Goal: Information Seeking & Learning: Check status

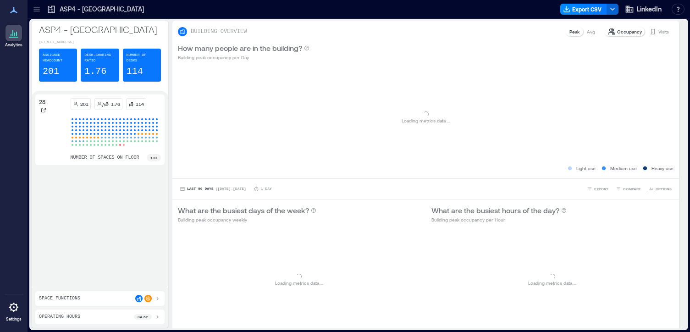
click at [37, 9] on icon at bounding box center [36, 9] width 6 height 1
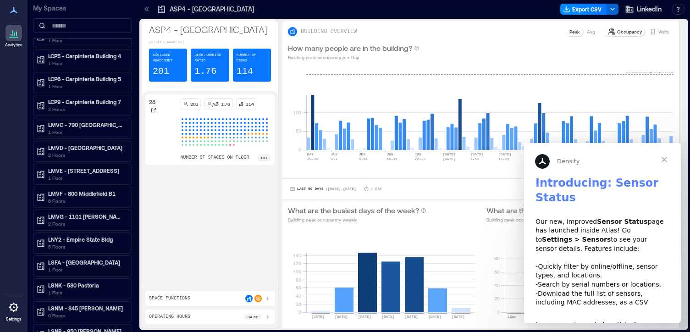
scroll to position [139, 0]
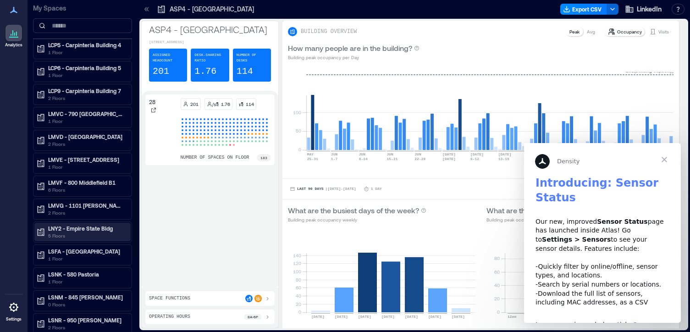
click at [89, 231] on p "LNY2 - Empire State Bldg" at bounding box center [86, 228] width 77 height 7
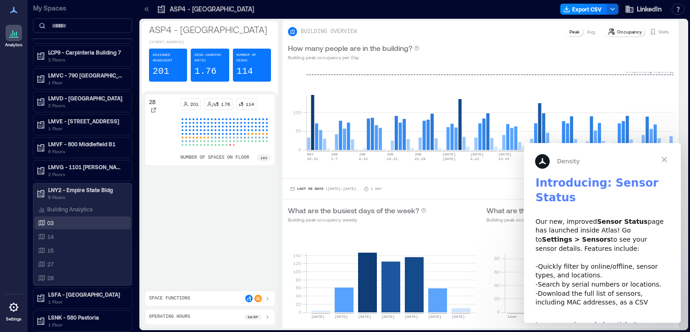
click at [79, 223] on div "03" at bounding box center [80, 222] width 89 height 9
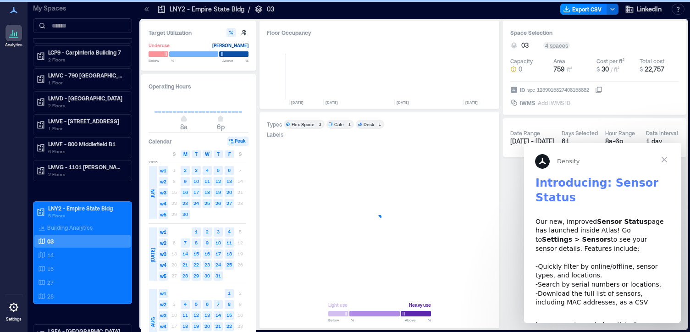
scroll to position [0, 1428]
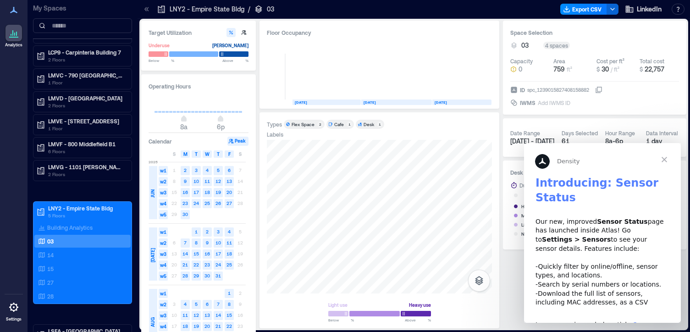
click at [664, 161] on span "Close" at bounding box center [664, 159] width 33 height 33
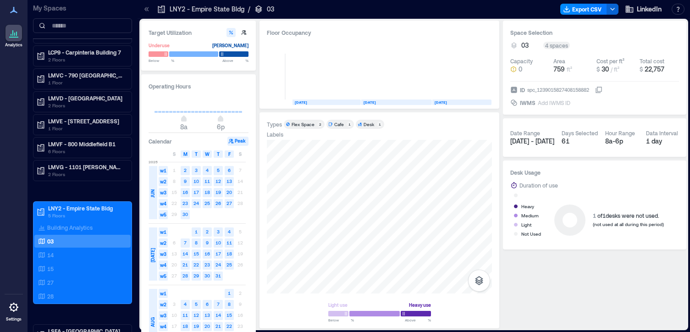
click at [373, 127] on div "Desk" at bounding box center [369, 124] width 11 height 6
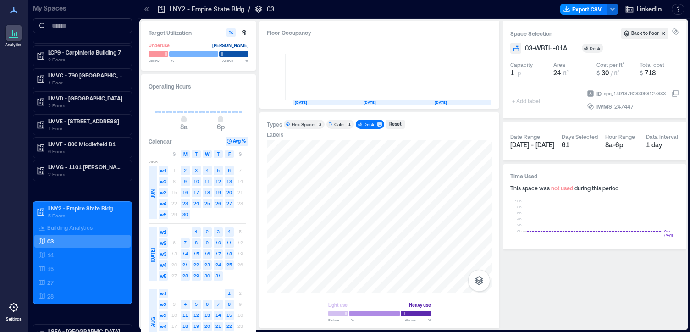
click at [340, 127] on div "Cafe" at bounding box center [339, 124] width 10 height 6
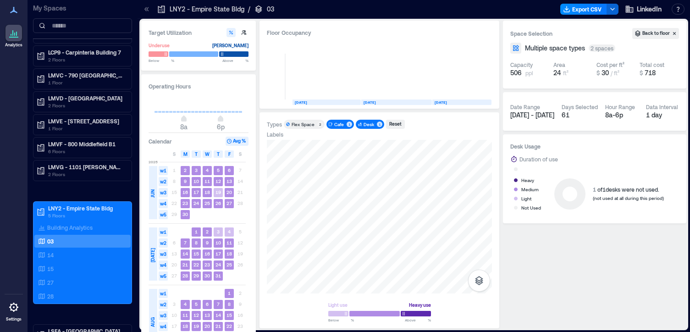
click at [306, 125] on div "Flex Space" at bounding box center [303, 124] width 23 height 6
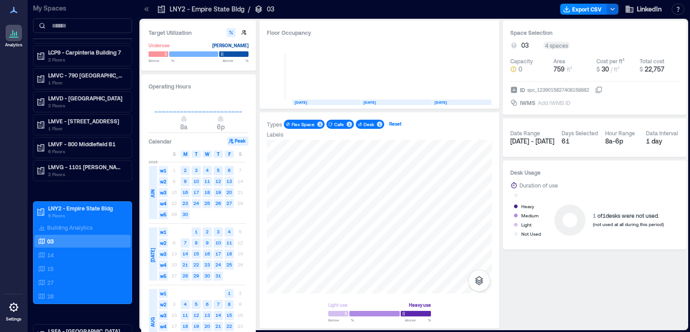
click at [394, 124] on div "Reset" at bounding box center [395, 124] width 15 height 8
click at [304, 124] on div "Flex Space" at bounding box center [303, 124] width 23 height 6
